Goal: Task Accomplishment & Management: Use online tool/utility

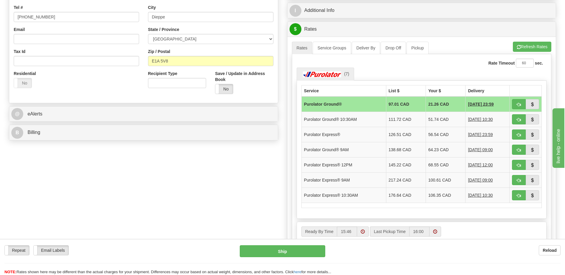
click at [53, 150] on div "S Sender BSG Canada (Site #625)" at bounding box center [282, 98] width 556 height 398
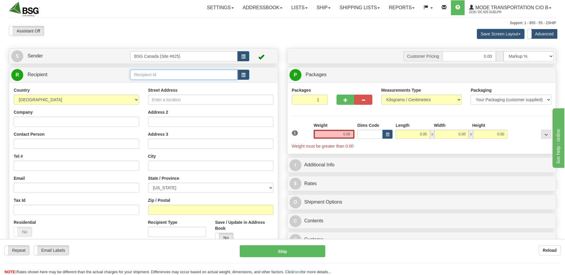
click at [170, 75] on input "text" at bounding box center [183, 75] width 107 height 10
click at [165, 85] on div "STONEHOOKER" at bounding box center [183, 84] width 102 height 7
type input "STONEHOOKER"
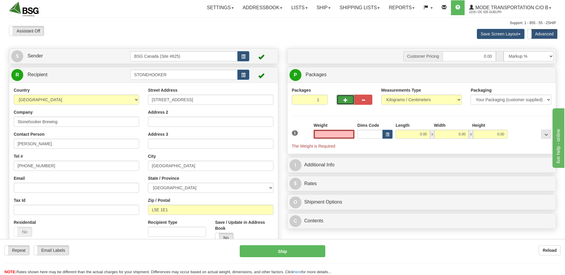
type input "0.00"
click at [344, 103] on button "button" at bounding box center [346, 100] width 18 height 10
type input "2"
drag, startPoint x: 359, startPoint y: 133, endPoint x: 363, endPoint y: 134, distance: 3.6
click at [363, 134] on div "1 Total Weight 0.00 Dims Code x" at bounding box center [422, 135] width 263 height 27
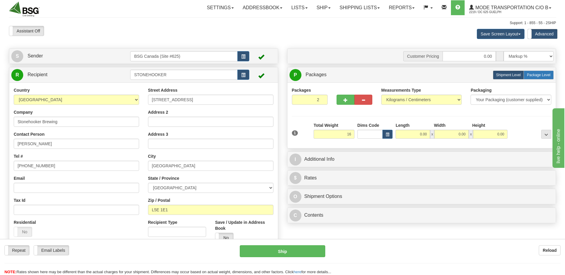
type input "16.00"
click at [533, 78] on label "Package Level Pack.." at bounding box center [539, 75] width 30 height 9
radio input "true"
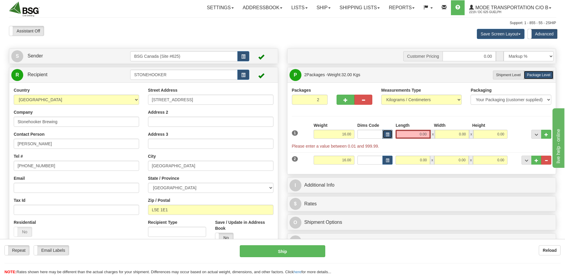
click at [386, 132] on button "button" at bounding box center [388, 134] width 10 height 9
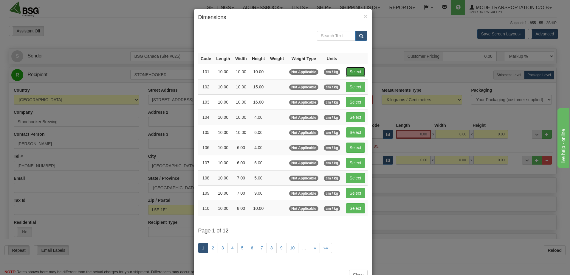
click at [358, 74] on button "Select" at bounding box center [355, 72] width 19 height 10
type input "101"
type input "10.00"
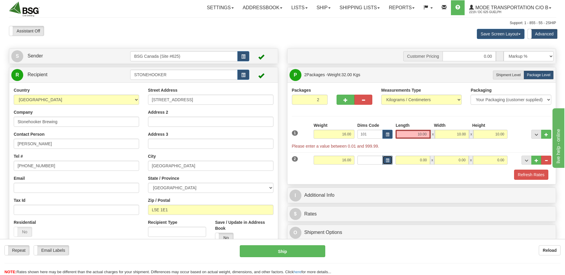
click at [392, 157] on button "button" at bounding box center [388, 160] width 10 height 9
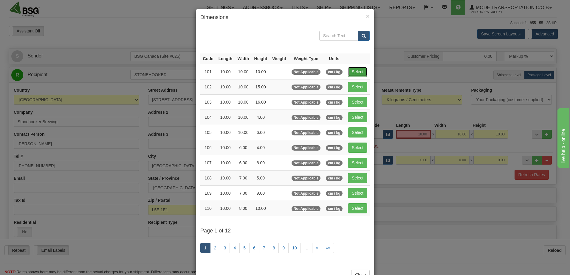
click at [352, 72] on button "Select" at bounding box center [357, 72] width 19 height 10
type input "101"
type input "10.00"
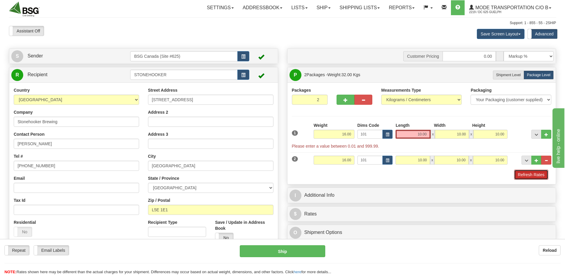
click at [526, 176] on button "Refresh Rates" at bounding box center [531, 175] width 34 height 10
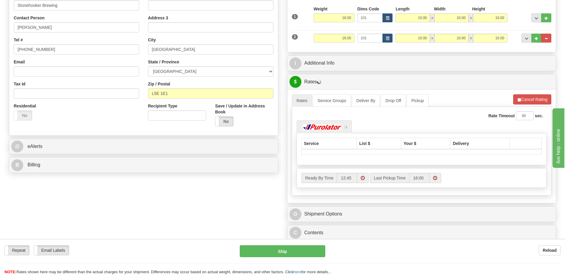
scroll to position [119, 0]
